Goal: Information Seeking & Learning: Learn about a topic

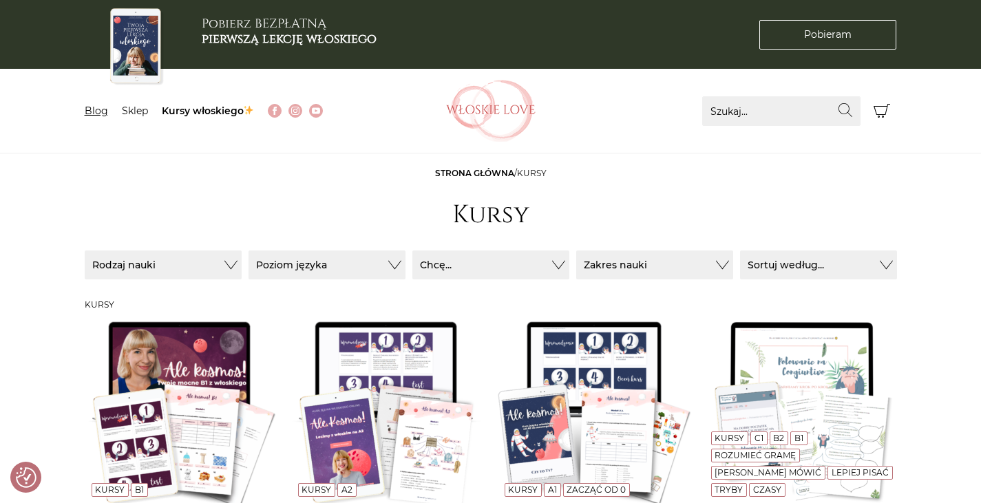
click at [90, 116] on link "Blog" at bounding box center [96, 111] width 23 height 12
click at [91, 112] on link "Blog" at bounding box center [96, 111] width 23 height 12
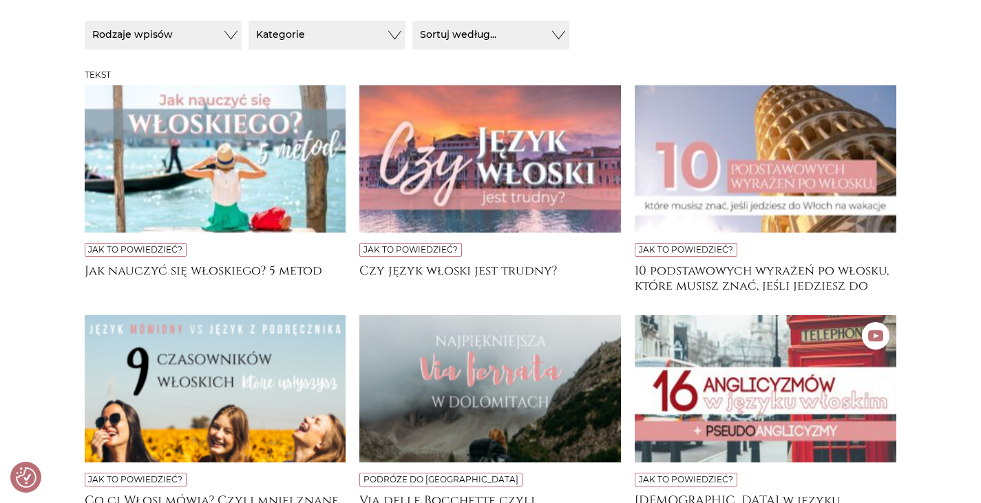
scroll to position [294, 0]
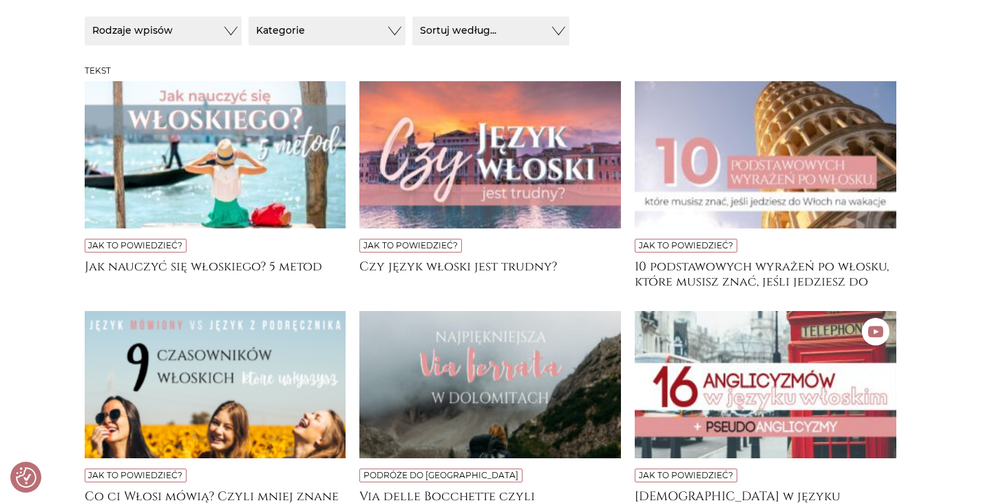
click at [689, 129] on img at bounding box center [766, 154] width 262 height 147
